Goal: Transaction & Acquisition: Book appointment/travel/reservation

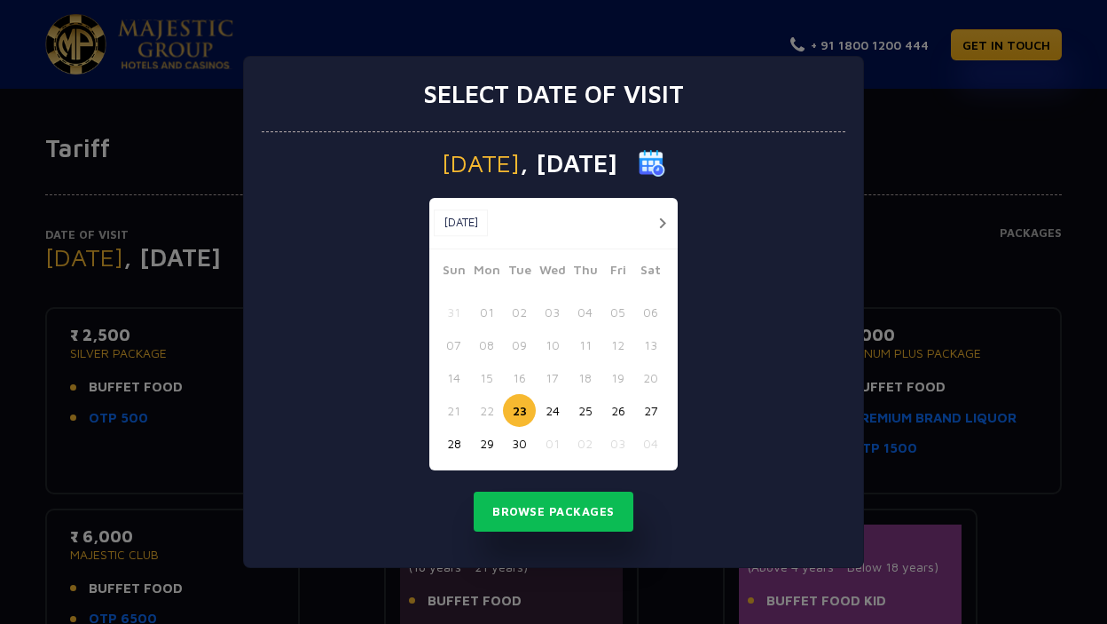
click at [661, 217] on button "button" at bounding box center [662, 223] width 22 height 22
click at [626, 374] on button "17" at bounding box center [618, 377] width 33 height 33
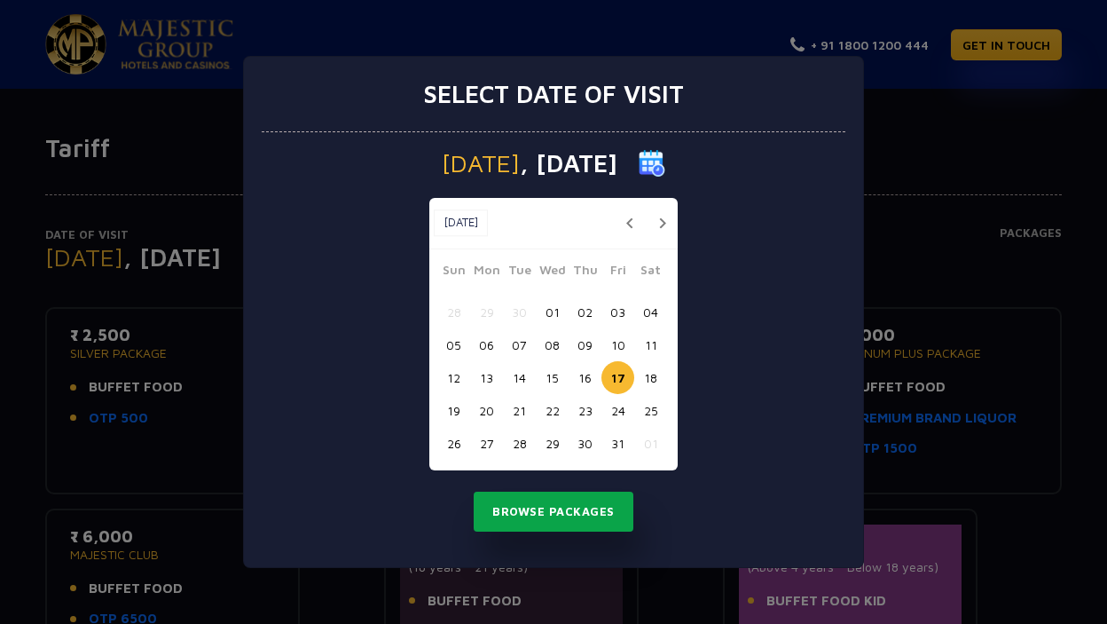
click at [554, 503] on button "Browse Packages" at bounding box center [554, 512] width 160 height 41
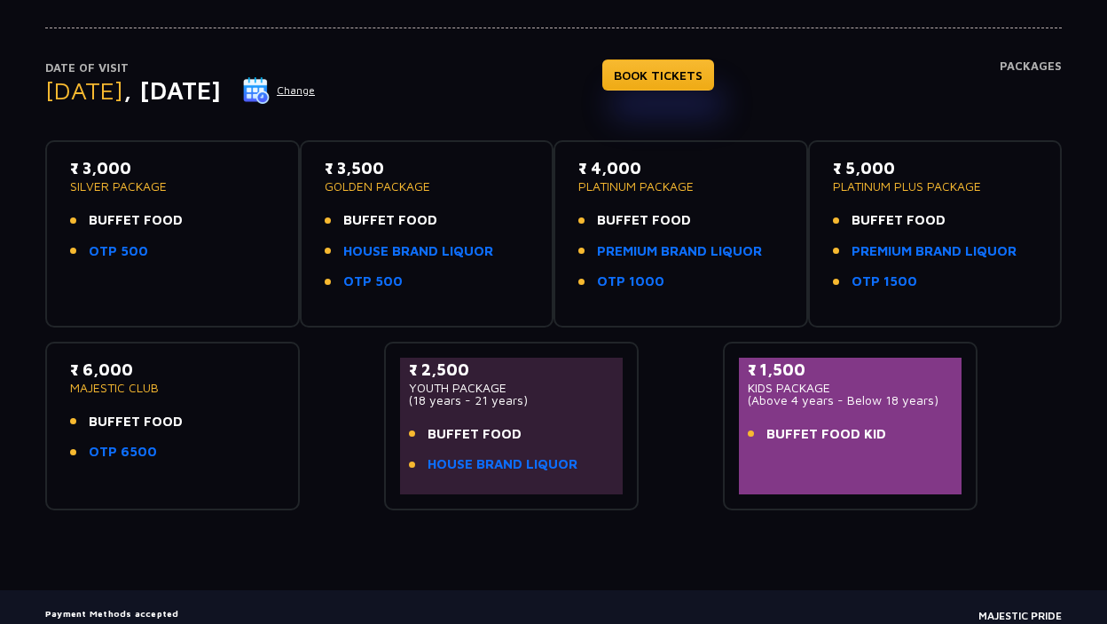
scroll to position [166, 0]
click at [855, 162] on p "₹ 5,000" at bounding box center [935, 169] width 205 height 24
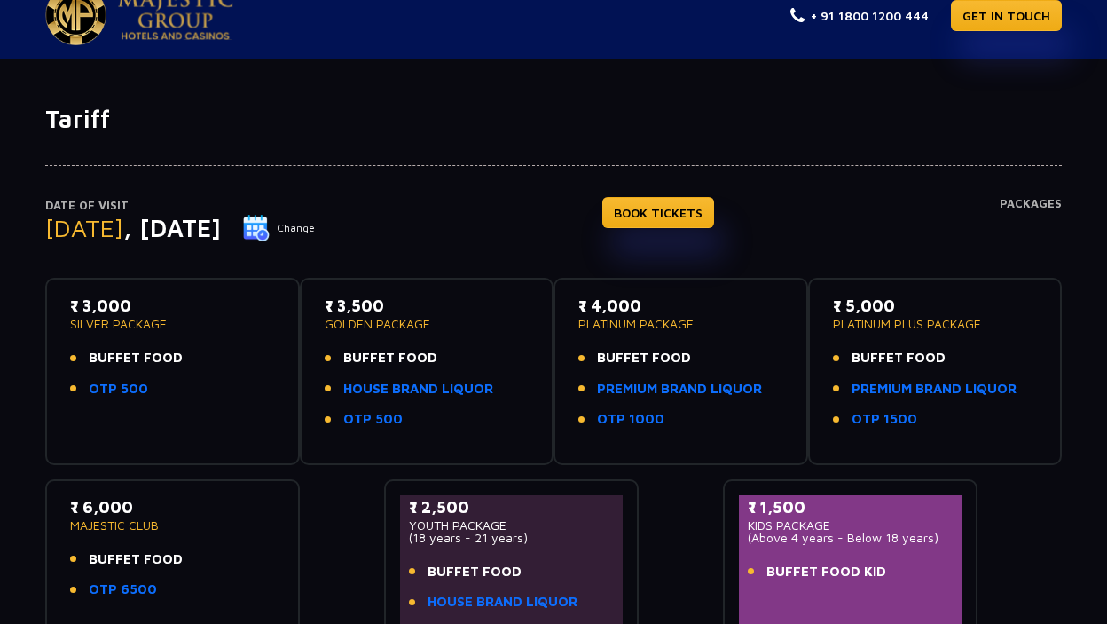
scroll to position [0, 0]
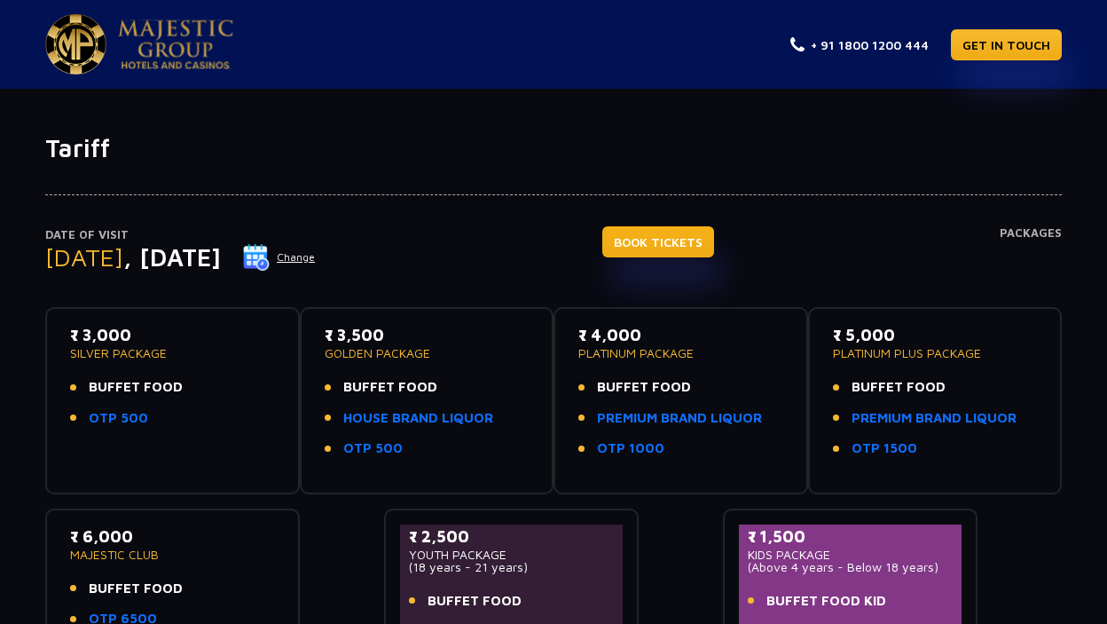
click at [663, 250] on link "BOOK TICKETS" at bounding box center [659, 241] width 112 height 31
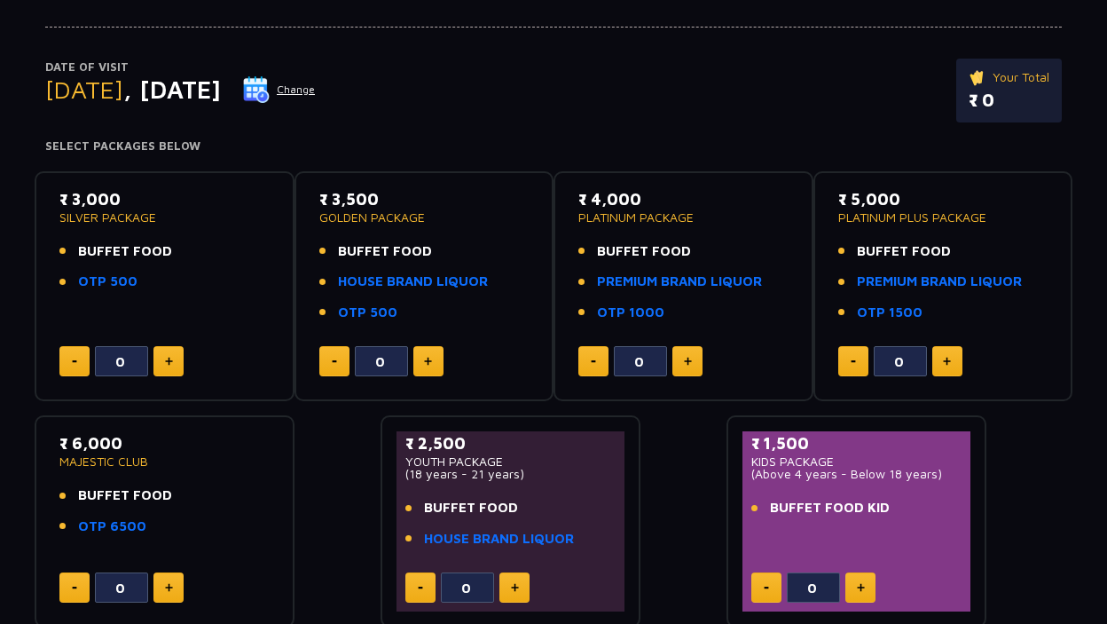
scroll to position [170, 0]
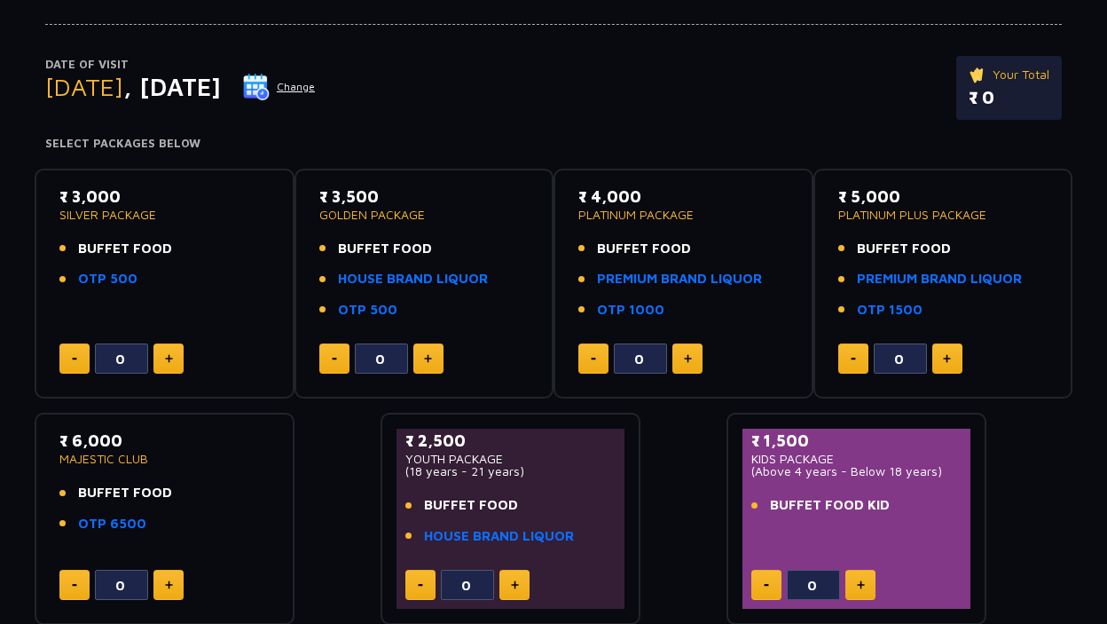
click at [693, 368] on button at bounding box center [688, 358] width 30 height 30
click at [694, 368] on button at bounding box center [688, 358] width 30 height 30
type input "2"
click at [951, 354] on button at bounding box center [948, 358] width 30 height 30
type input "1"
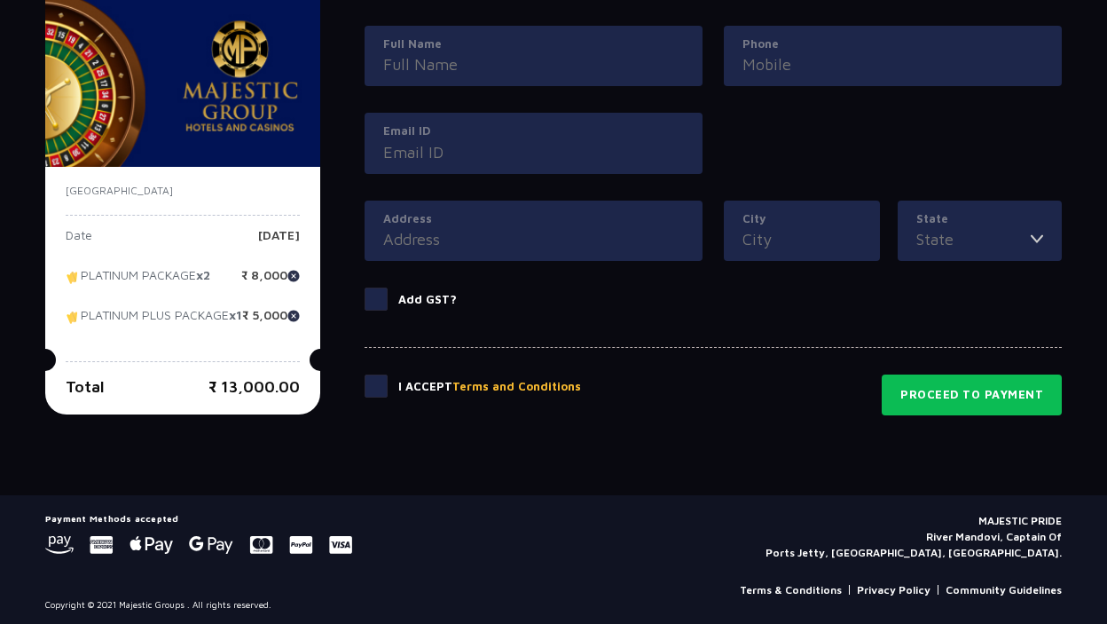
scroll to position [879, 0]
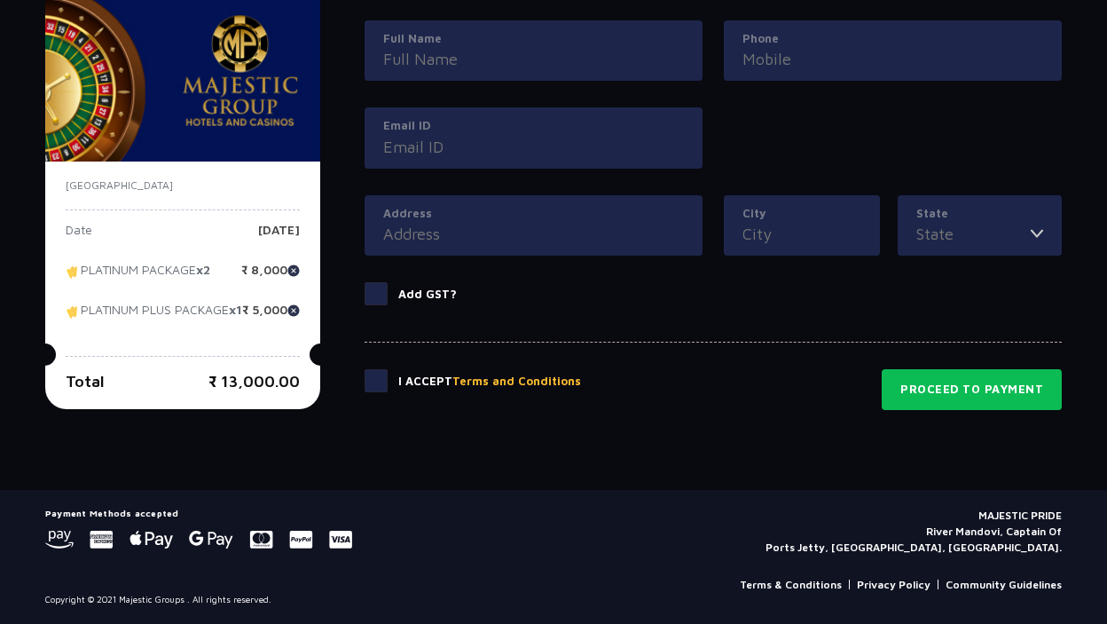
click at [383, 387] on span at bounding box center [376, 380] width 23 height 23
click at [0, 0] on input "checkbox" at bounding box center [0, 0] width 0 height 0
click at [509, 62] on input "Full Name" at bounding box center [533, 59] width 301 height 24
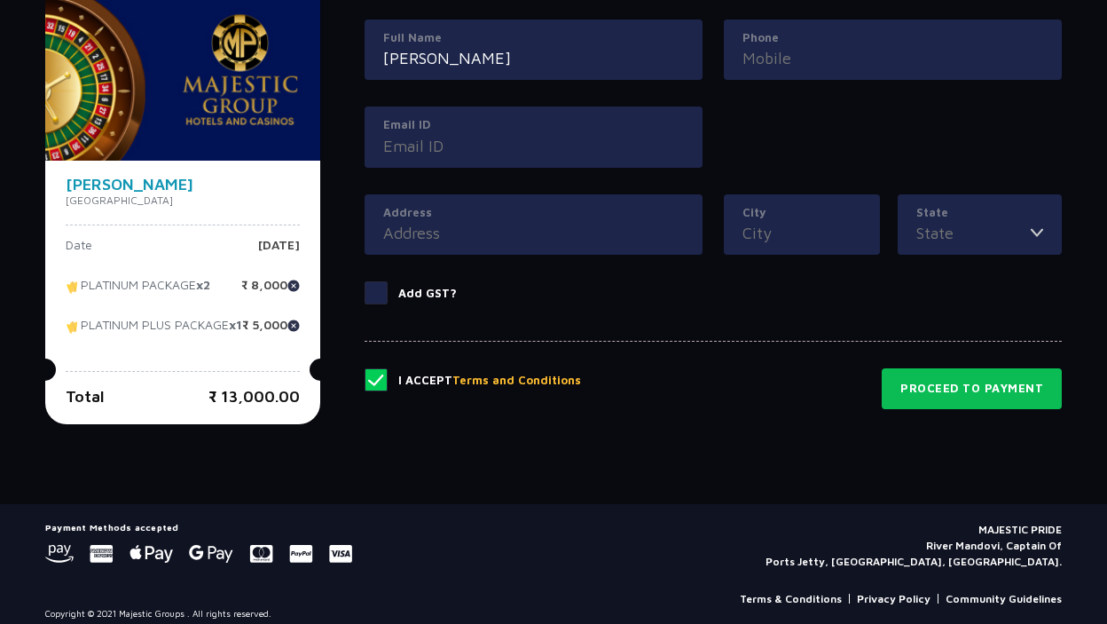
type input "meghachandra d n"
click at [752, 58] on input "Phone" at bounding box center [893, 58] width 301 height 24
type input "09742155499"
type input "meghachandra.dn@gmail.com"
type input "184, 5TH MAIN, JUDICIAL LAYOUT 2ND PHASE,"
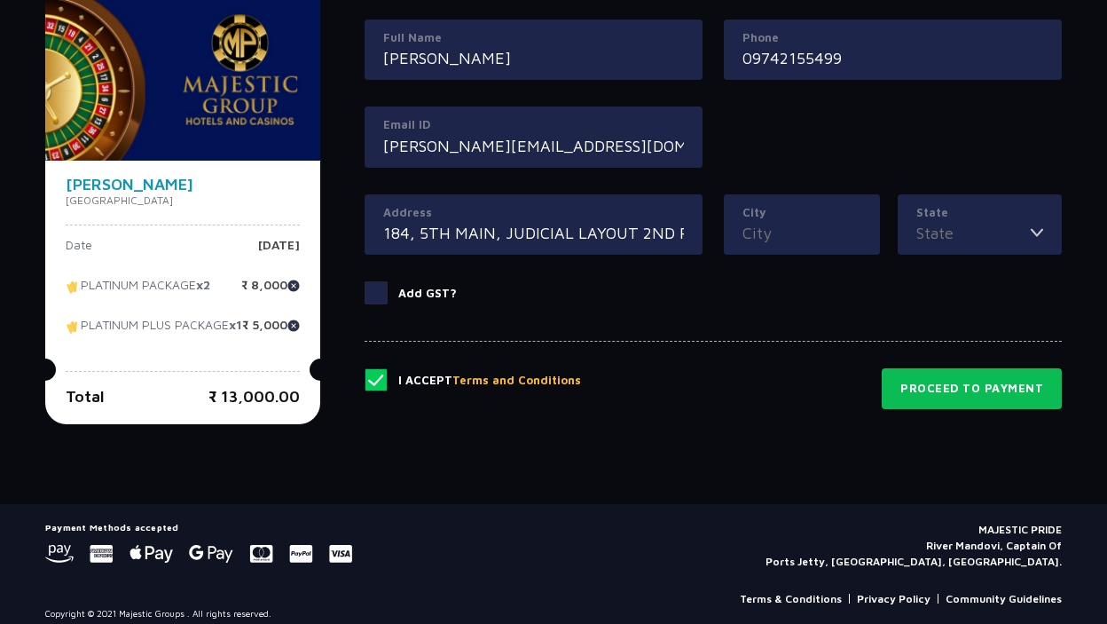
type input "THALAGHATTAPURA"
type input "Karnataka"
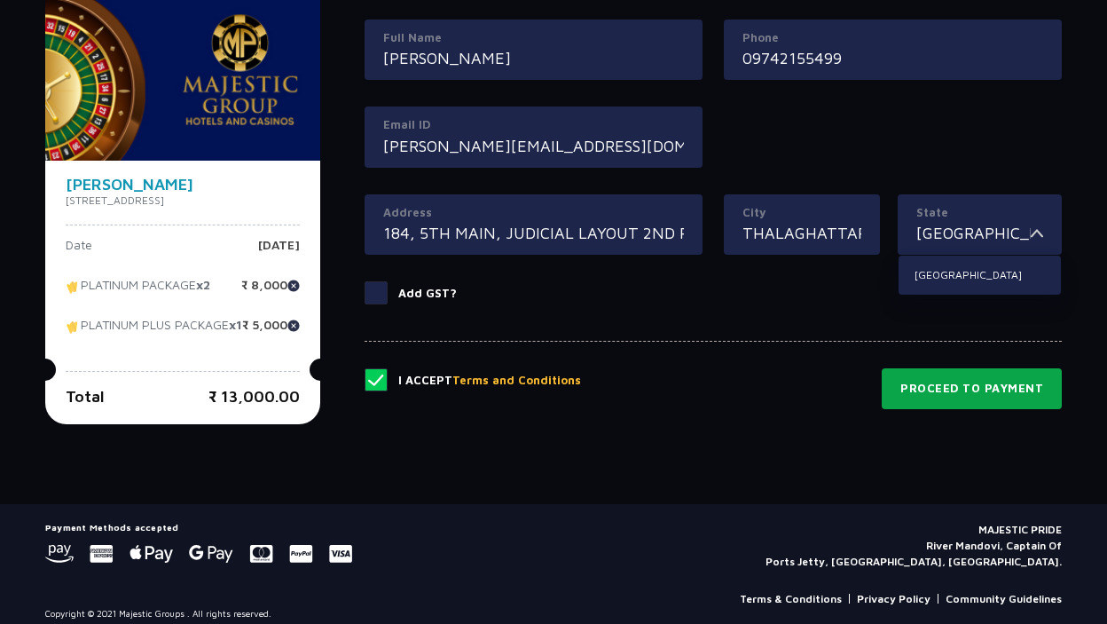
click at [939, 385] on button "Proceed to Payment" at bounding box center [972, 388] width 180 height 41
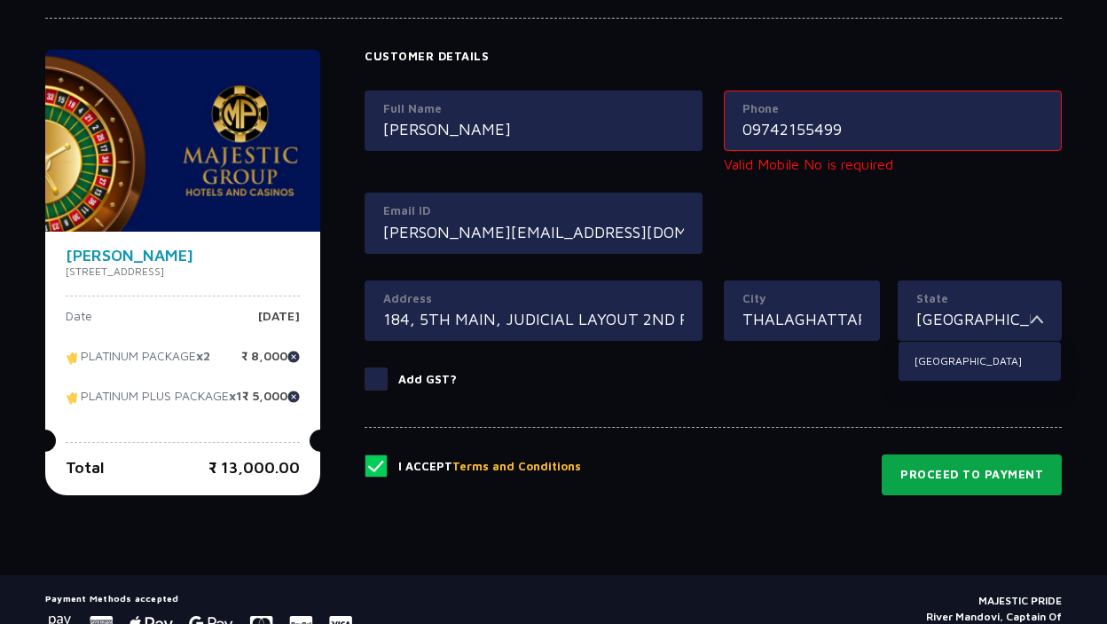
scroll to position [809, 0]
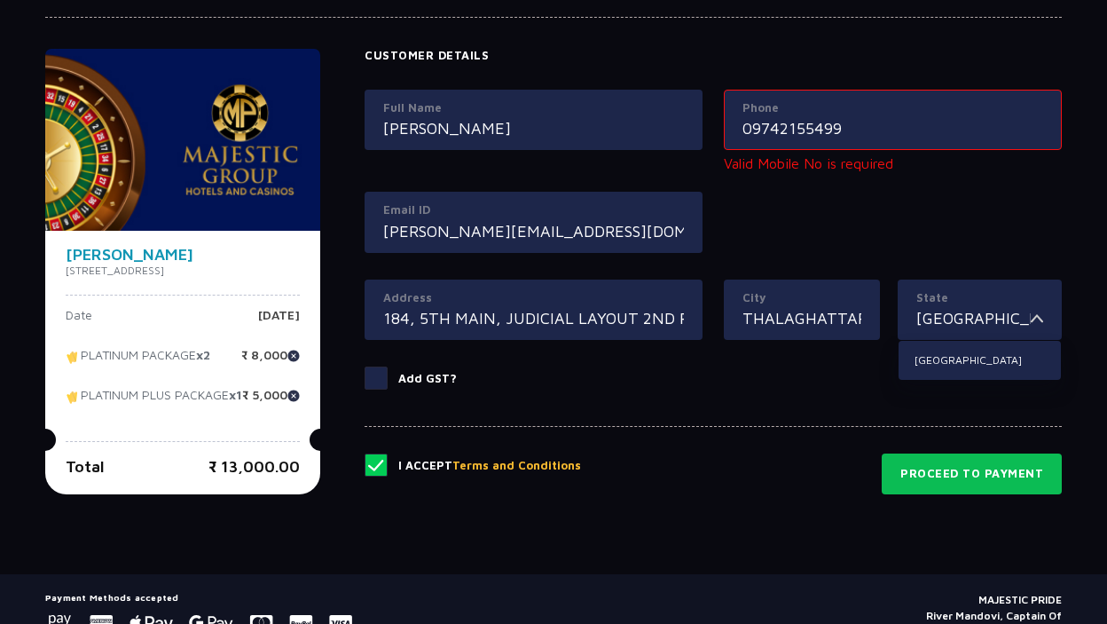
click at [761, 129] on input "09742155499" at bounding box center [893, 128] width 301 height 24
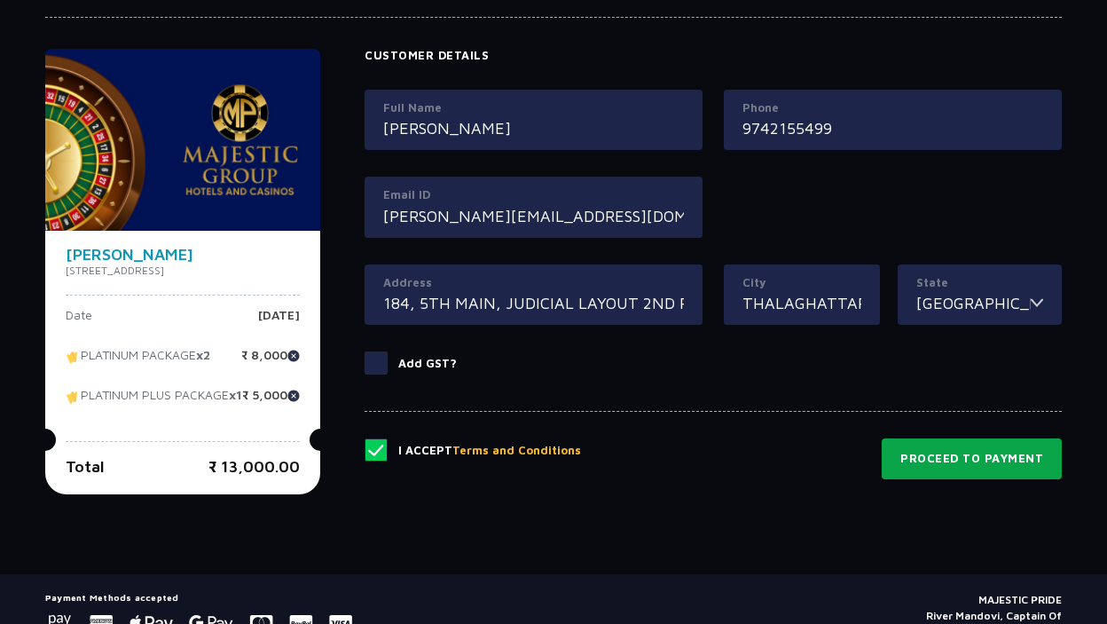
type input "9742155499"
click at [951, 461] on button "Proceed to Payment" at bounding box center [972, 458] width 180 height 41
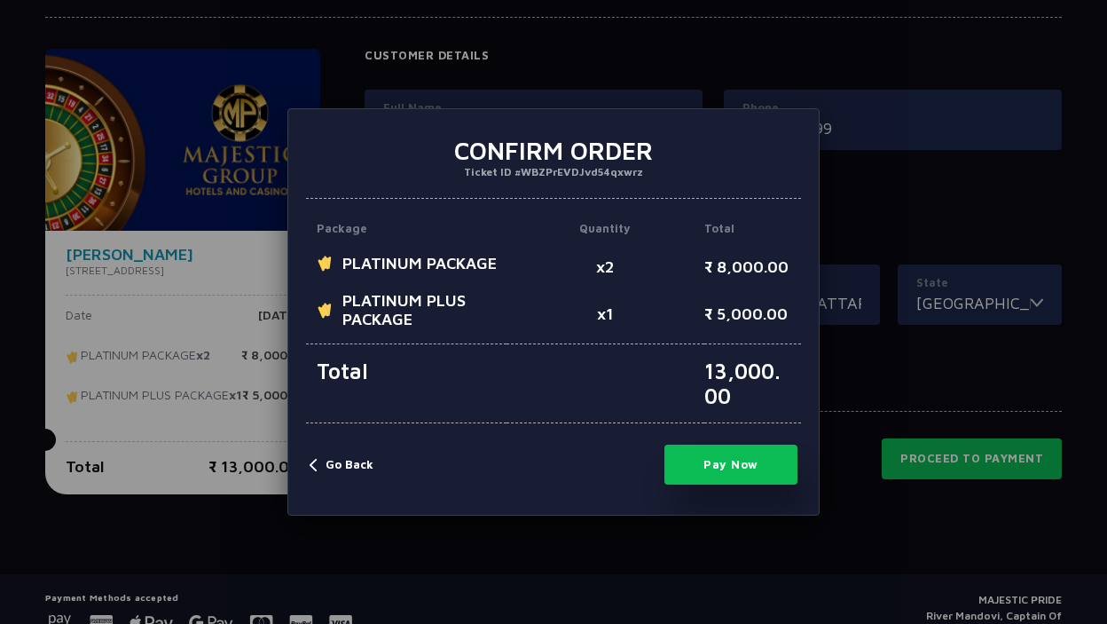
click at [741, 466] on button "Pay Now" at bounding box center [731, 465] width 133 height 40
